Goal: Information Seeking & Learning: Learn about a topic

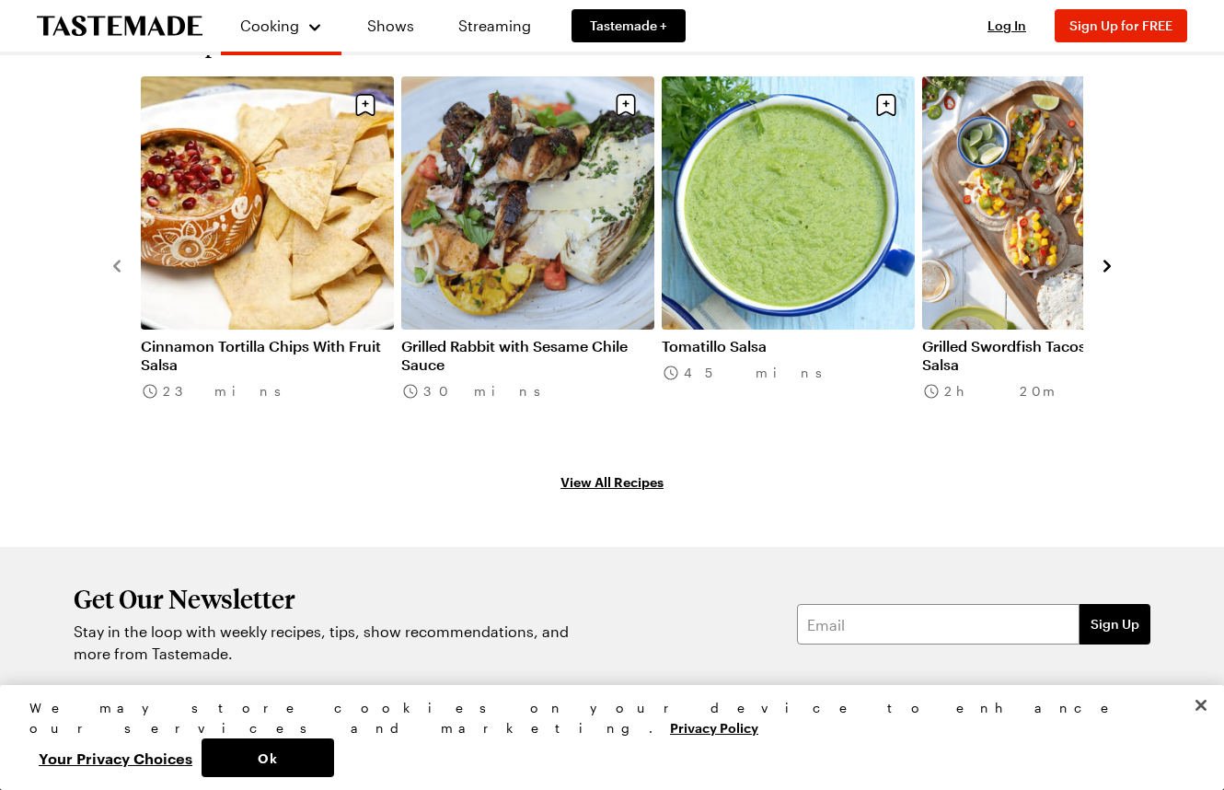
scroll to position [3049, 0]
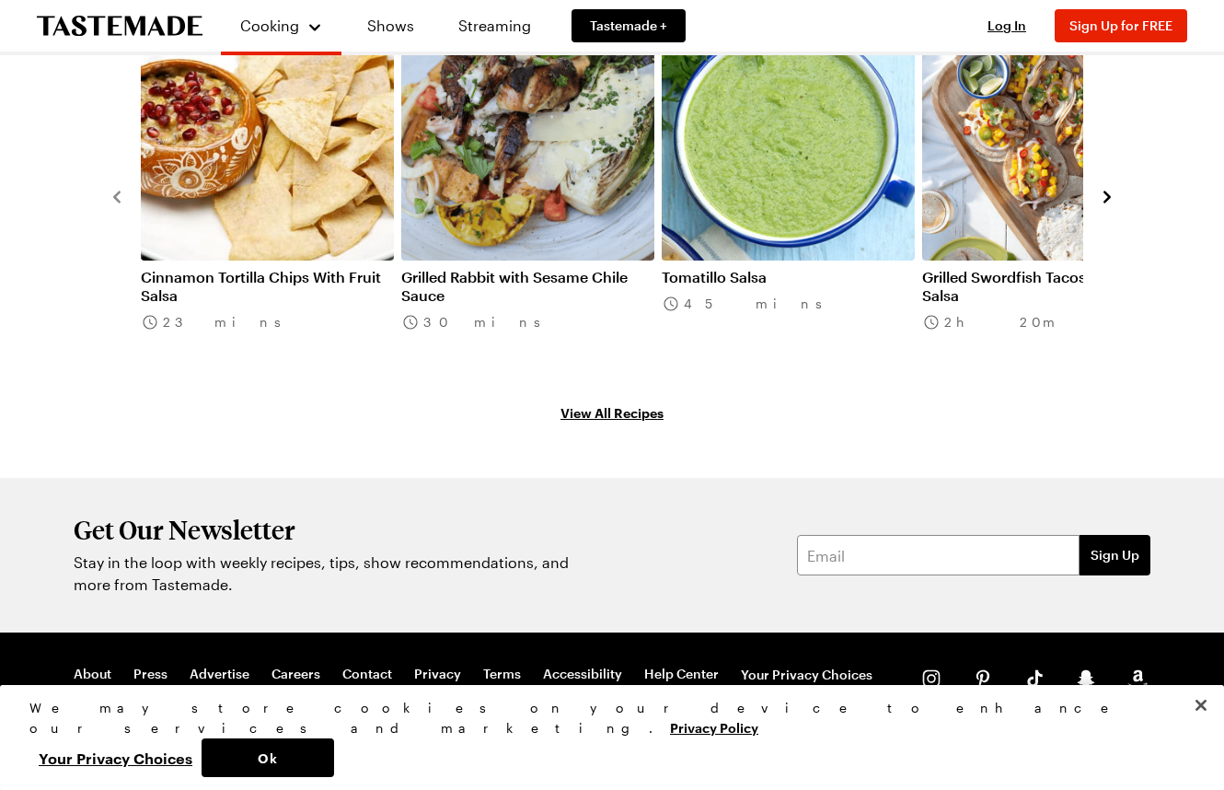
click at [779, 268] on link "Tomatillo Salsa" at bounding box center [788, 277] width 253 height 18
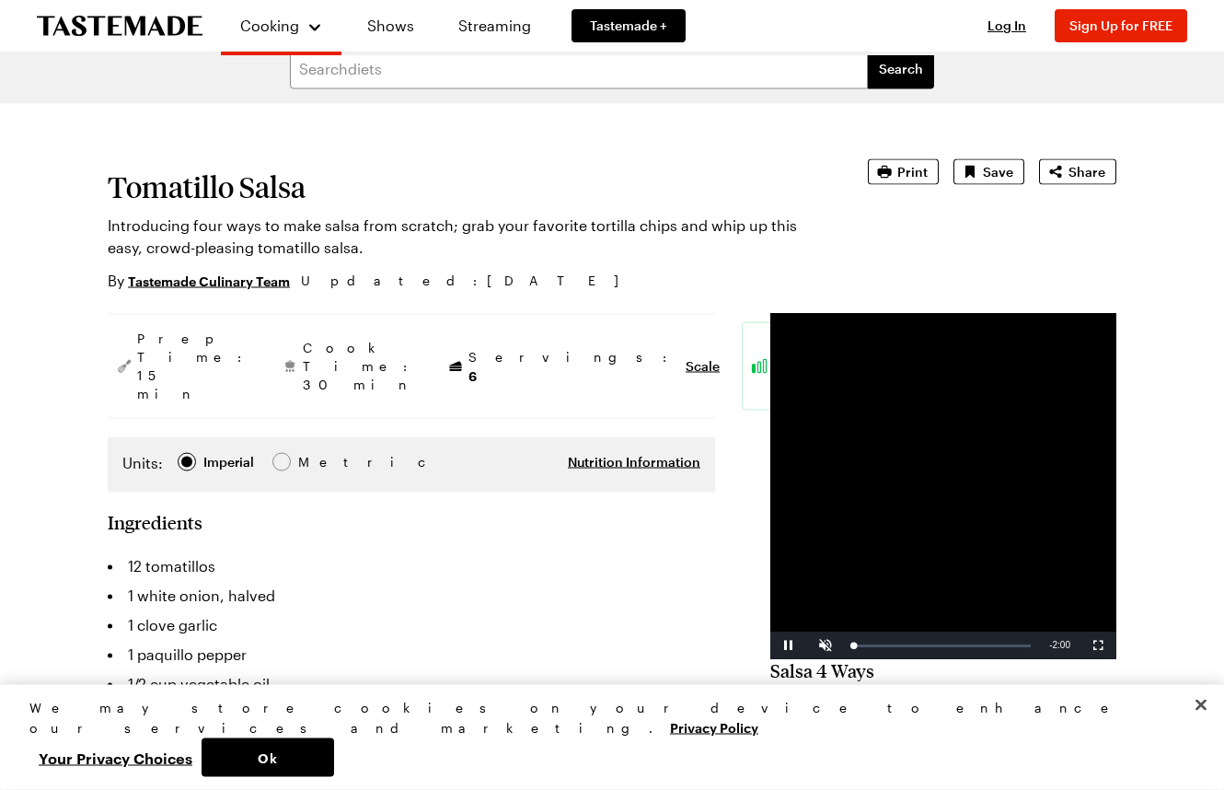
scroll to position [22, 0]
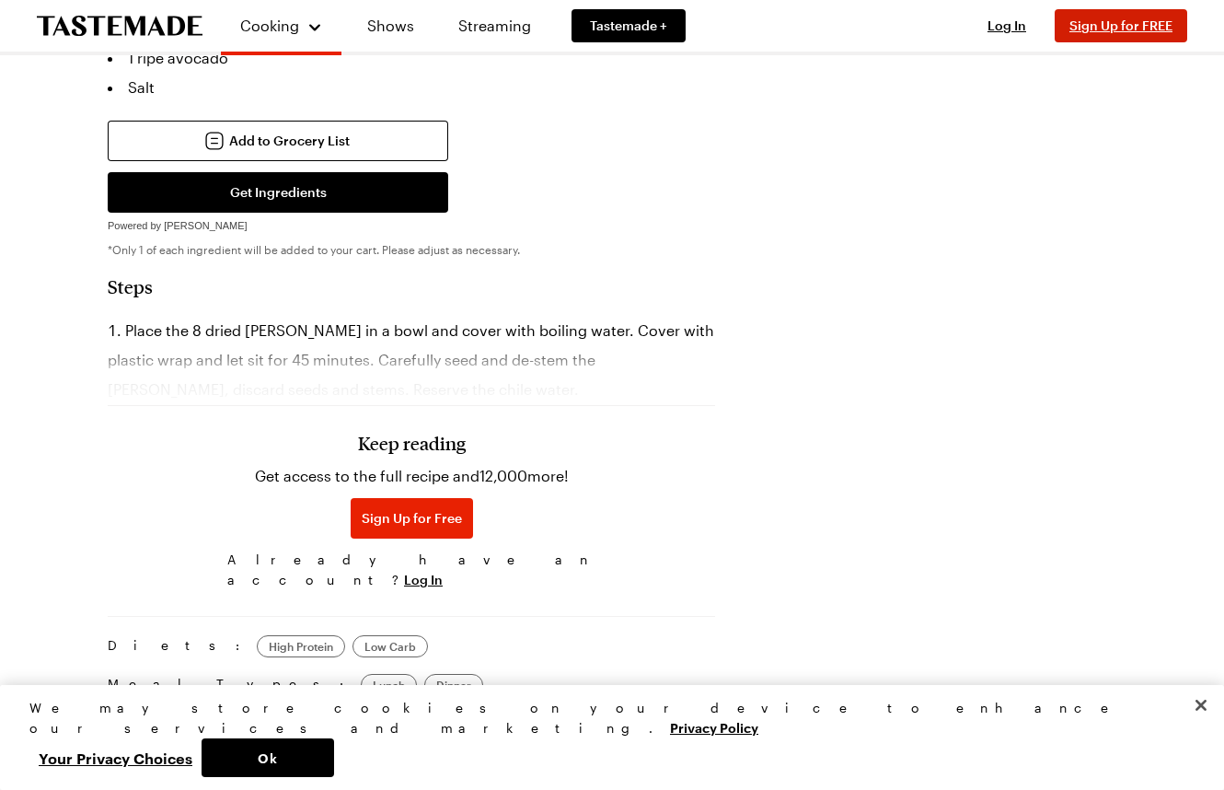
scroll to position [1494, 0]
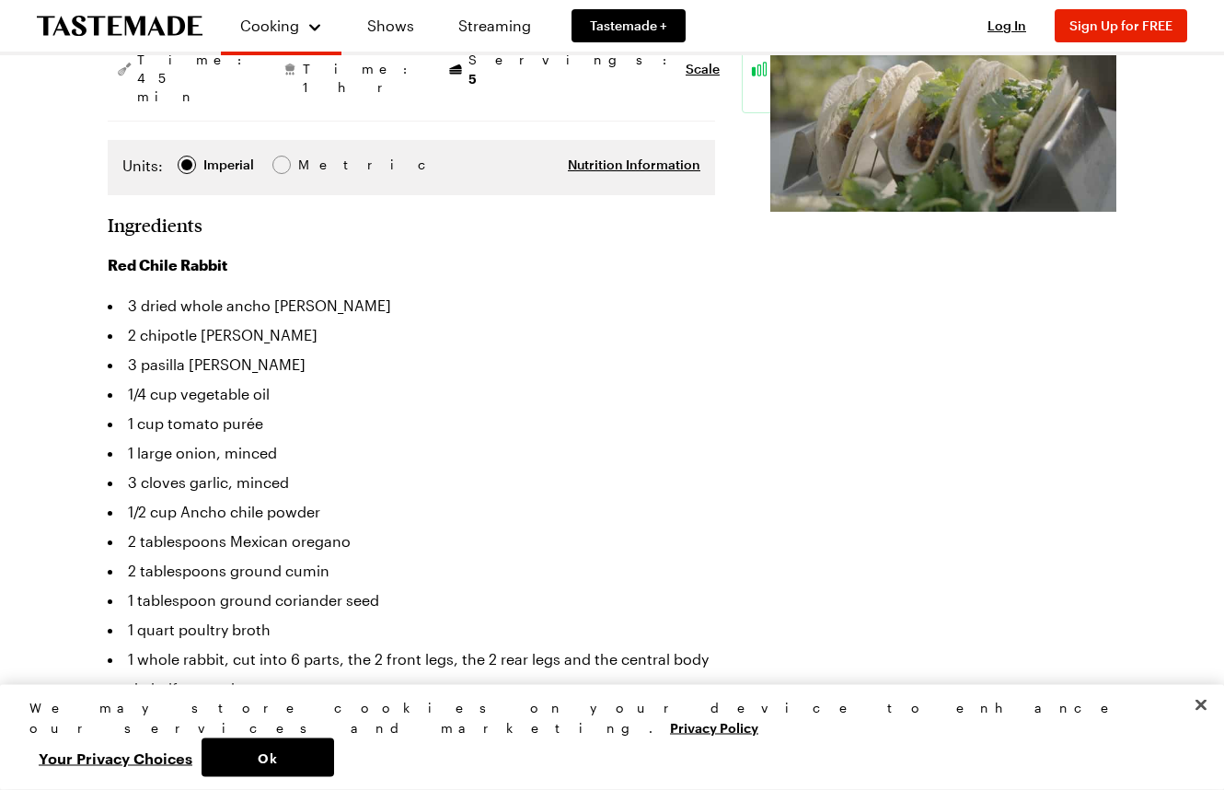
scroll to position [446, 0]
